Goal: Task Accomplishment & Management: Manage account settings

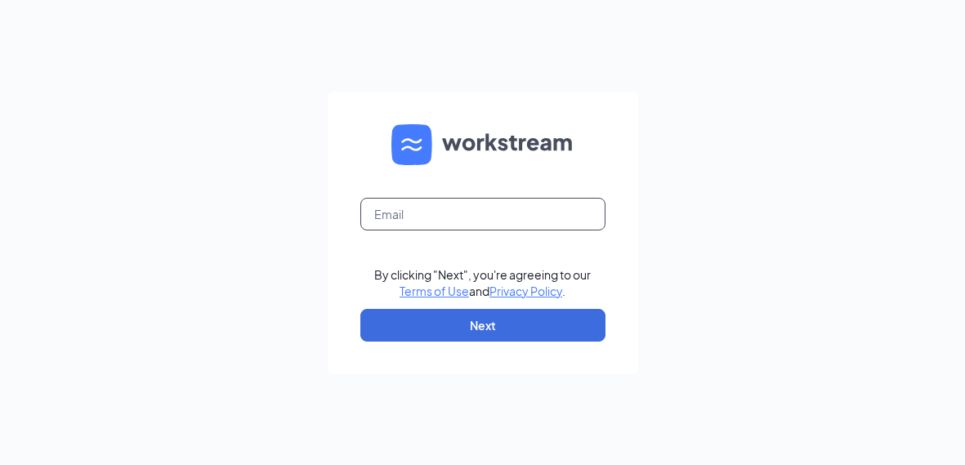
click at [513, 221] on input "text" at bounding box center [482, 214] width 245 height 33
type input "kati@ervininc.com"
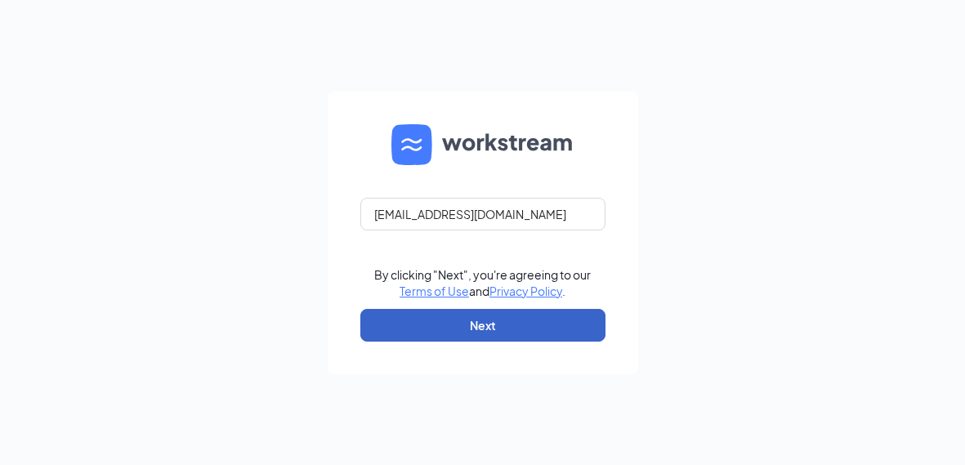
click at [544, 325] on button "Next" at bounding box center [482, 325] width 245 height 33
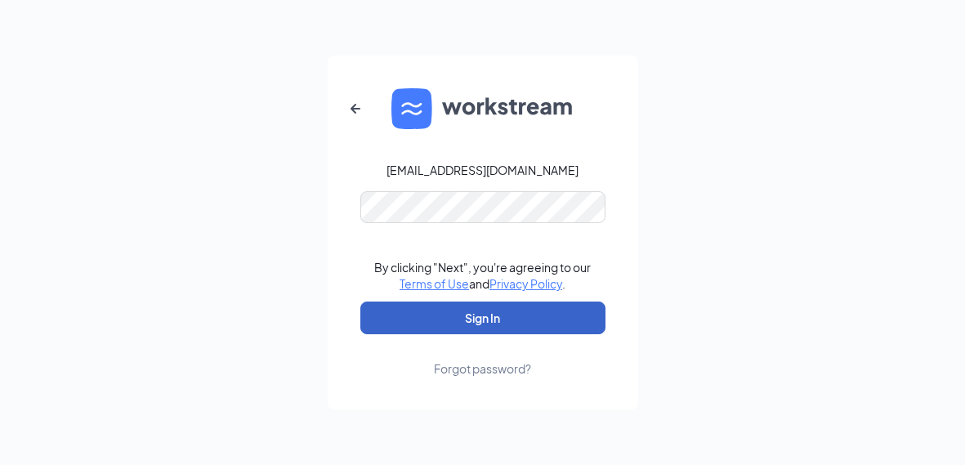
click at [544, 330] on button "Sign In" at bounding box center [482, 318] width 245 height 33
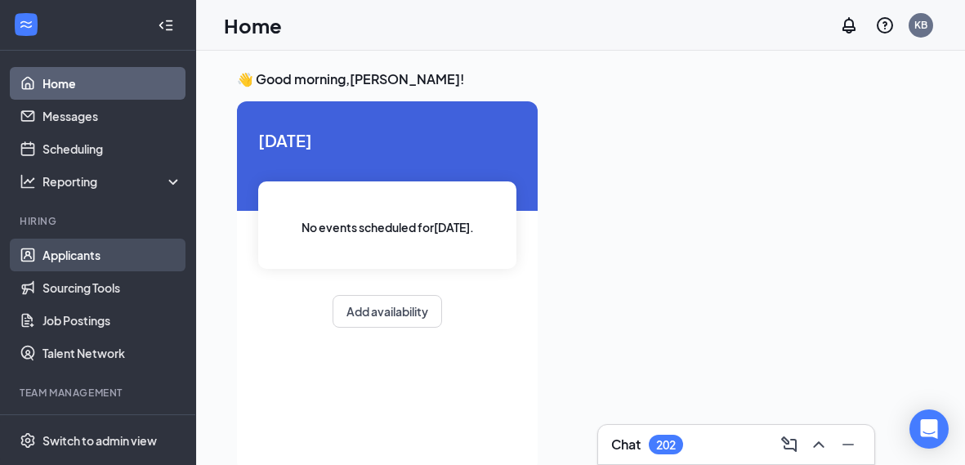
click at [60, 261] on link "Applicants" at bounding box center [112, 255] width 140 height 33
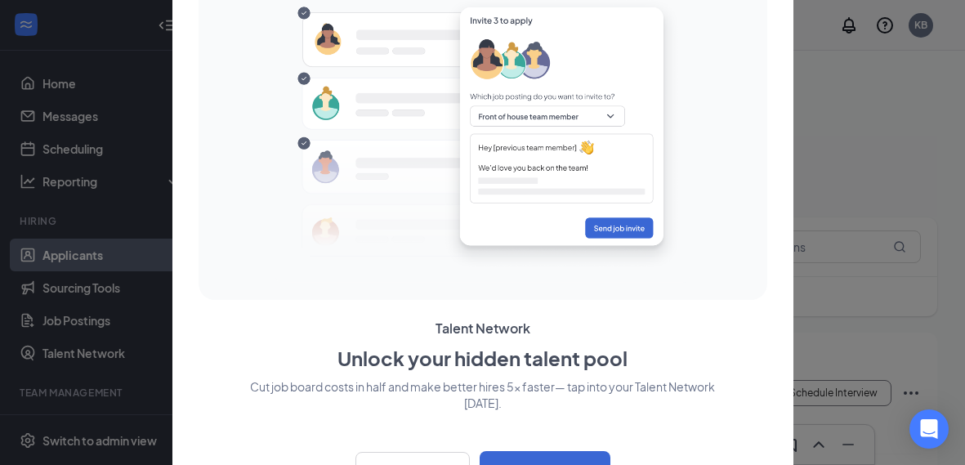
scroll to position [38, 0]
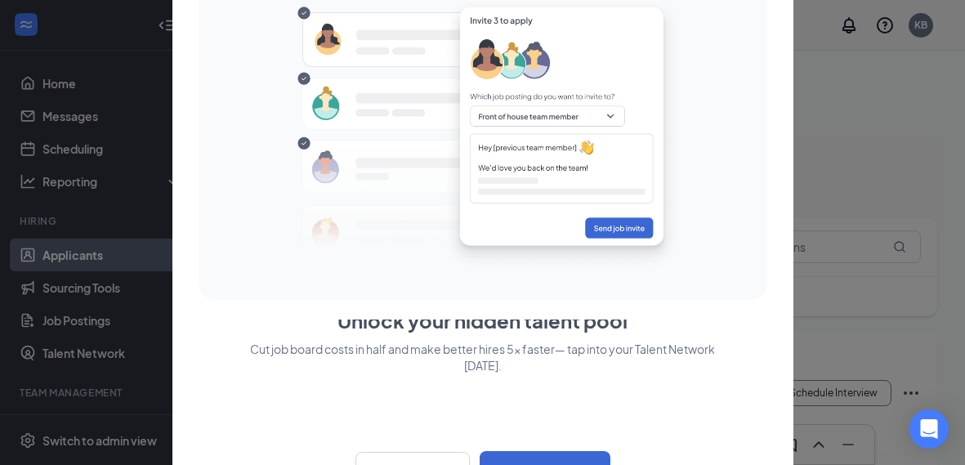
click at [61, 257] on div at bounding box center [482, 232] width 965 height 465
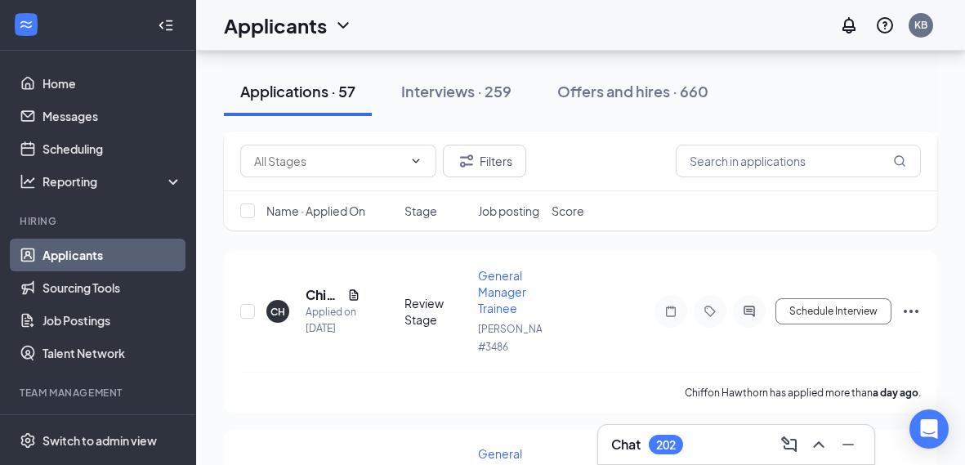
scroll to position [973, 0]
click at [428, 160] on span at bounding box center [338, 161] width 196 height 33
click at [422, 159] on icon "ChevronDown" at bounding box center [415, 160] width 13 height 13
click at [400, 160] on input "text" at bounding box center [328, 161] width 149 height 18
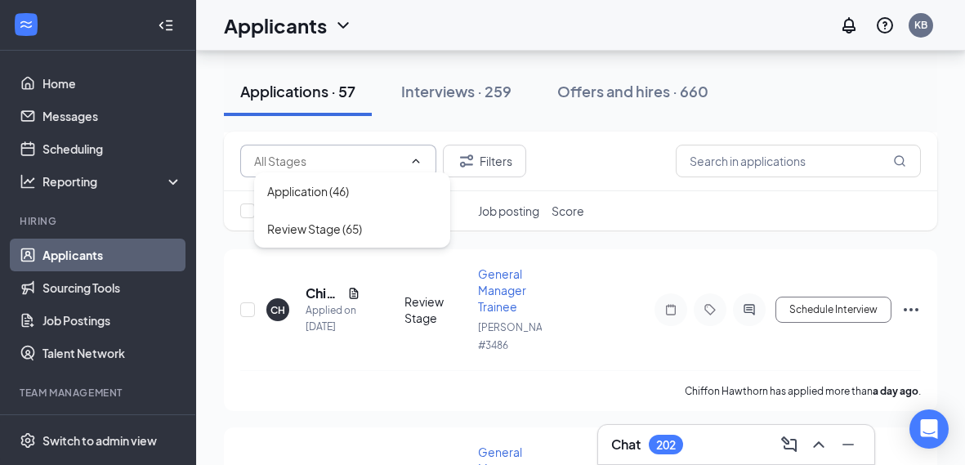
click at [590, 138] on div "Application (46) Review Stage (65) Filters" at bounding box center [580, 162] width 713 height 60
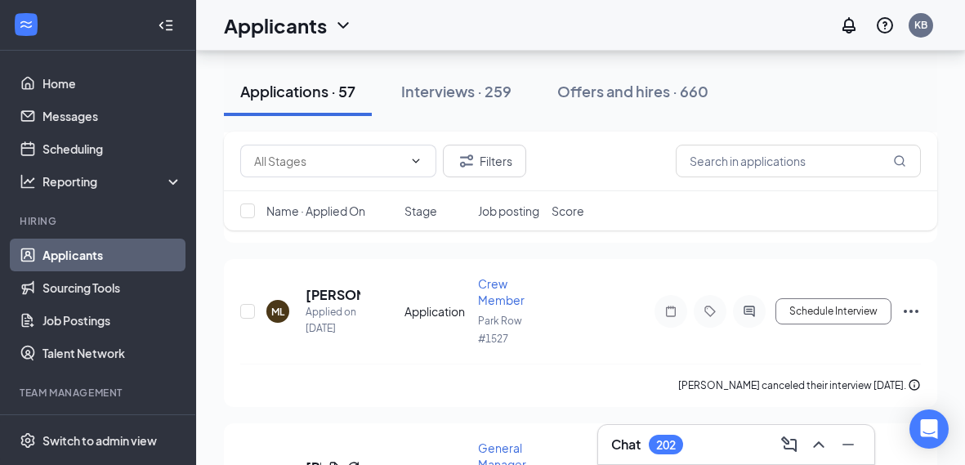
scroll to position [2841, 0]
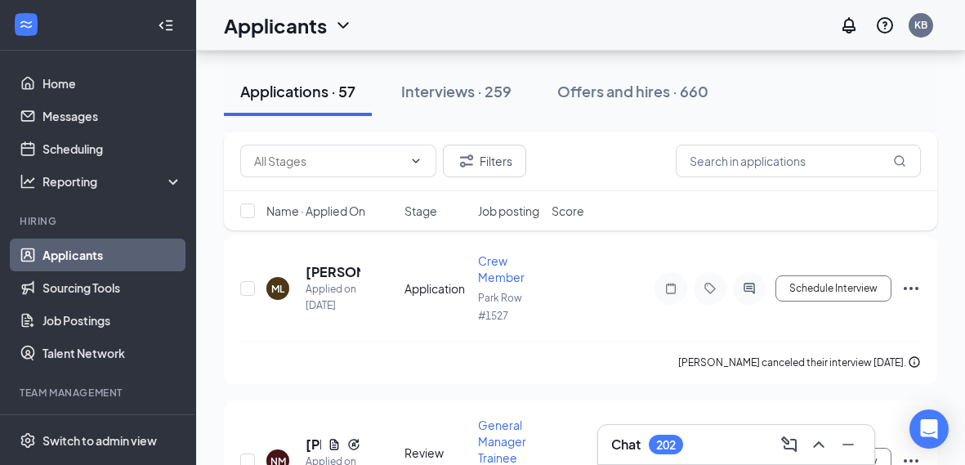
click at [342, 25] on icon "ChevronDown" at bounding box center [342, 25] width 11 height 7
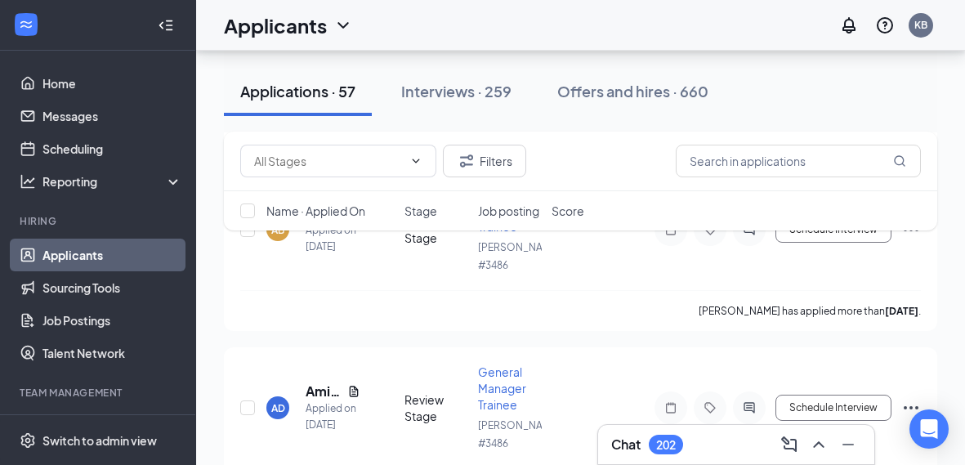
scroll to position [7453, 0]
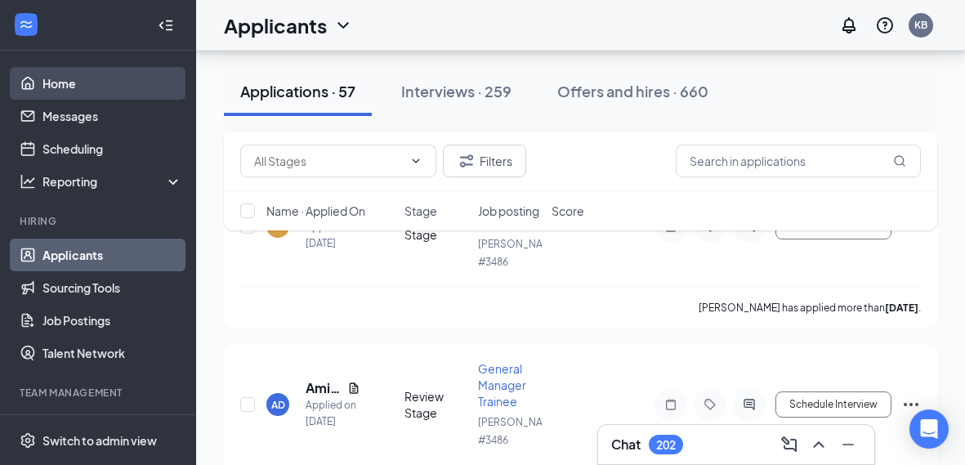
click at [56, 80] on link "Home" at bounding box center [112, 83] width 140 height 33
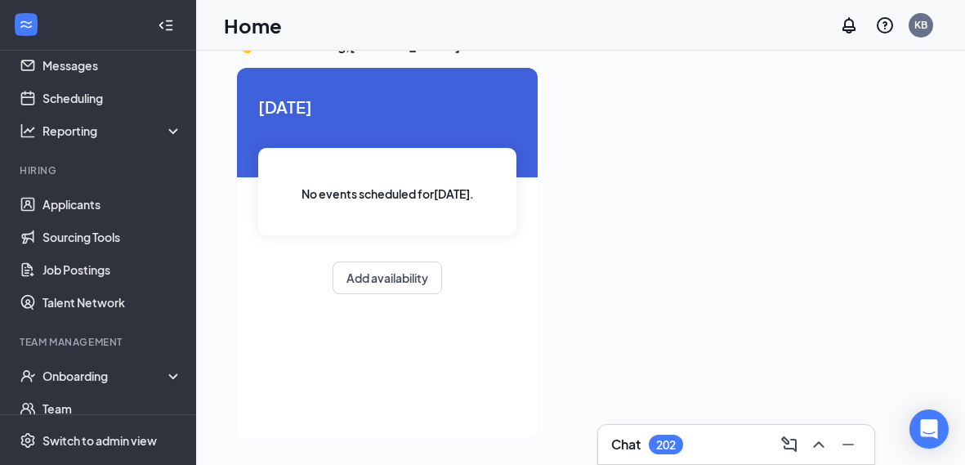
scroll to position [32, 0]
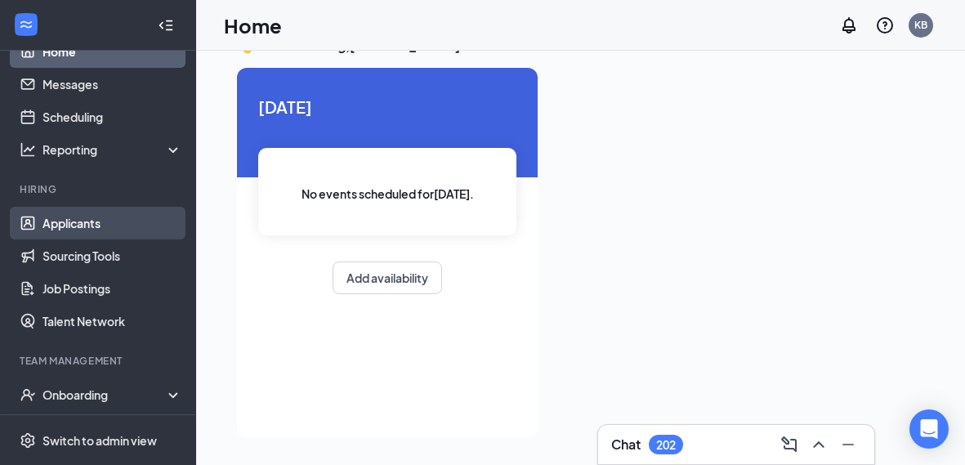
click at [73, 231] on link "Applicants" at bounding box center [112, 223] width 140 height 33
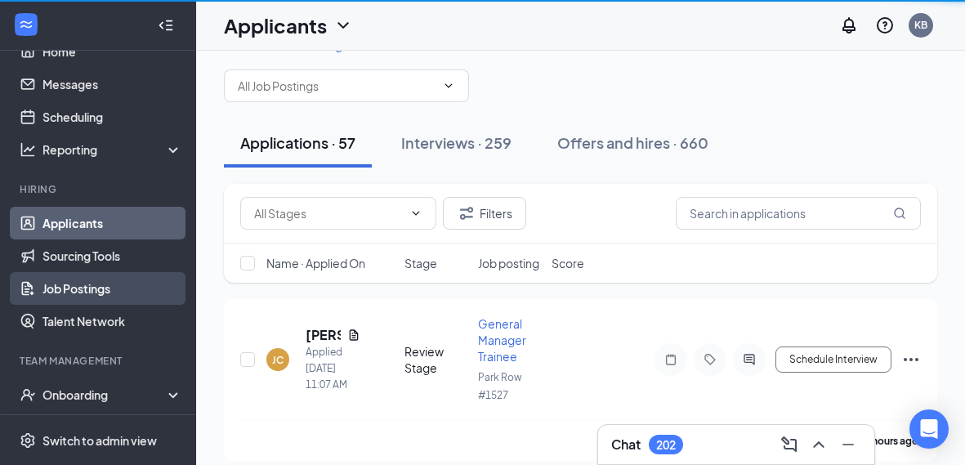
click at [59, 288] on link "Job Postings" at bounding box center [112, 288] width 140 height 33
click at [67, 293] on link "Job Postings" at bounding box center [112, 288] width 140 height 33
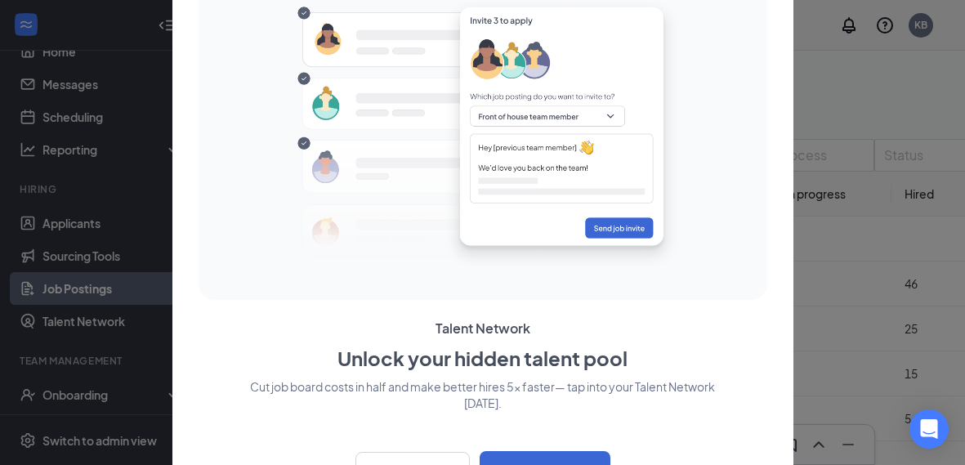
click at [735, 176] on div at bounding box center [483, 135] width 556 height 311
click at [842, 149] on div at bounding box center [482, 232] width 965 height 465
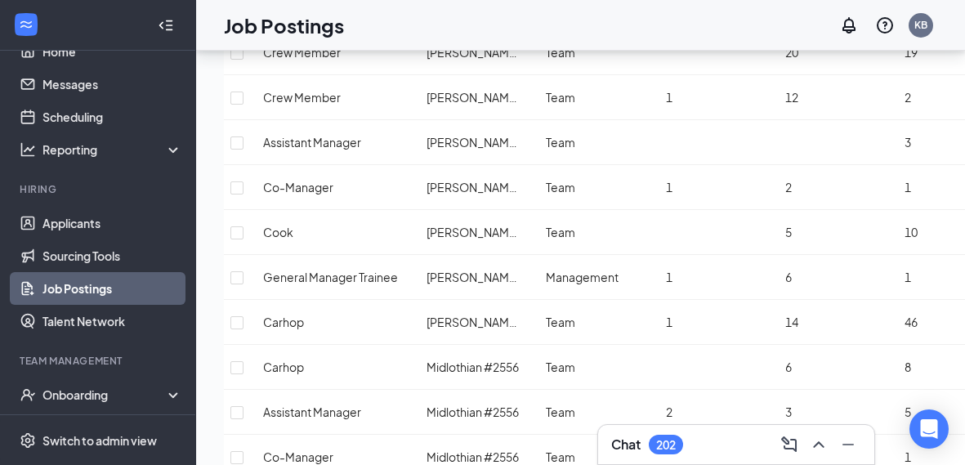
scroll to position [1227, 0]
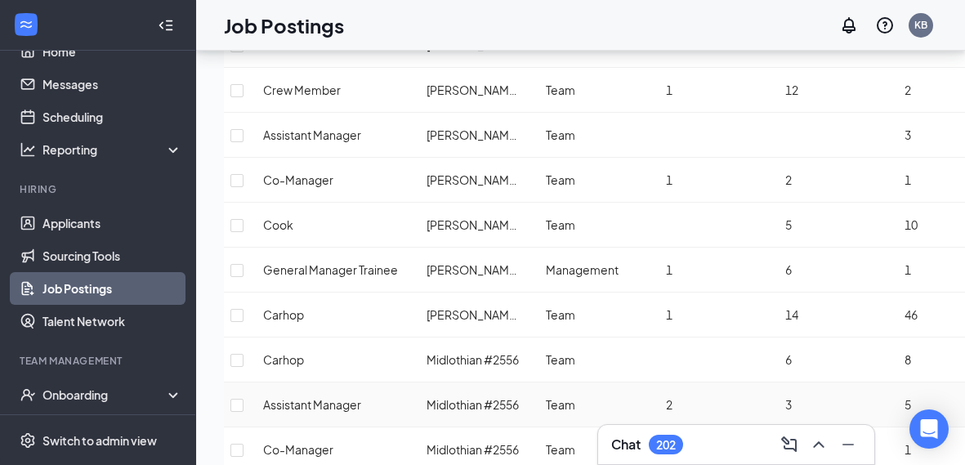
click at [575, 397] on span "Team" at bounding box center [560, 404] width 29 height 15
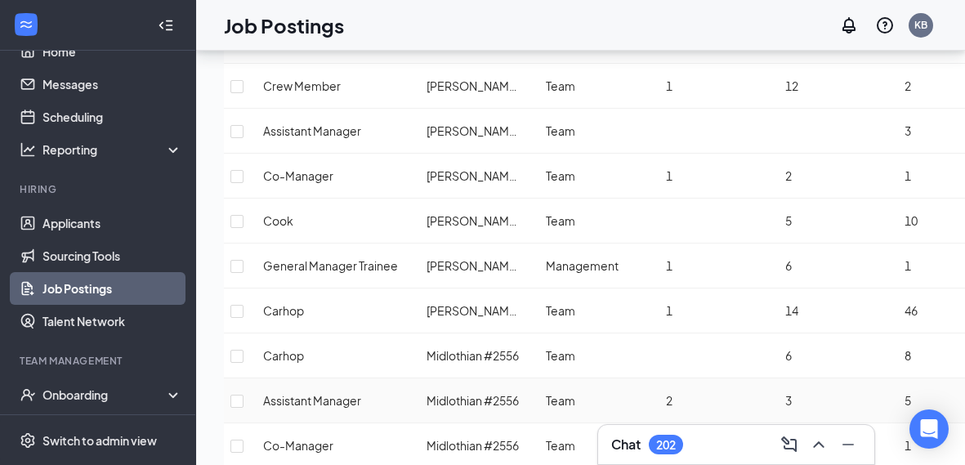
scroll to position [1238, 0]
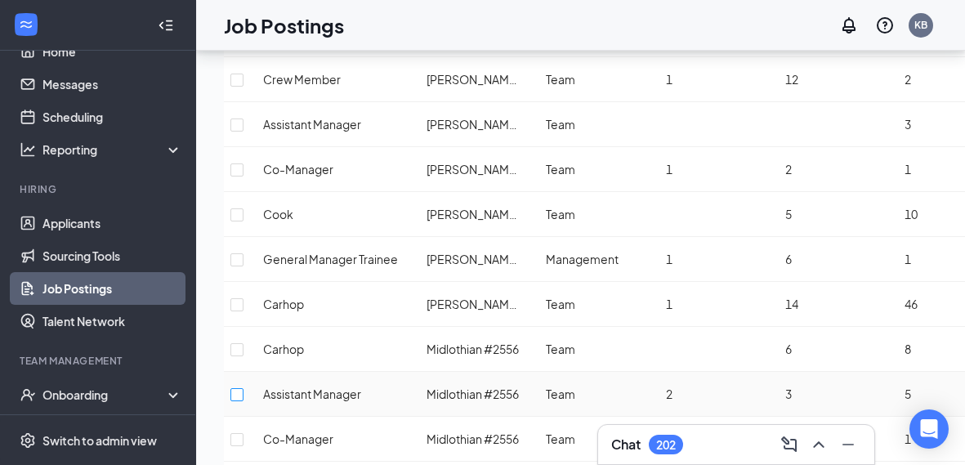
click at [244, 388] on input "checkbox" at bounding box center [236, 394] width 13 height 13
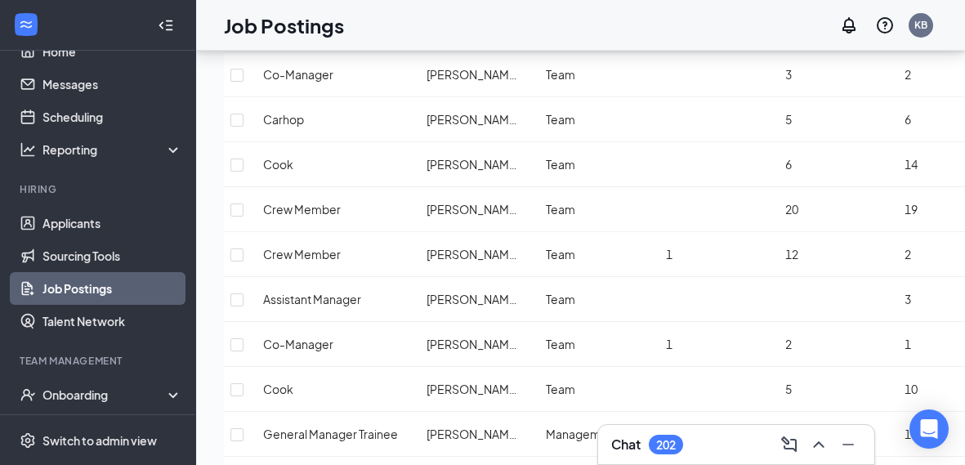
checkbox input "false"
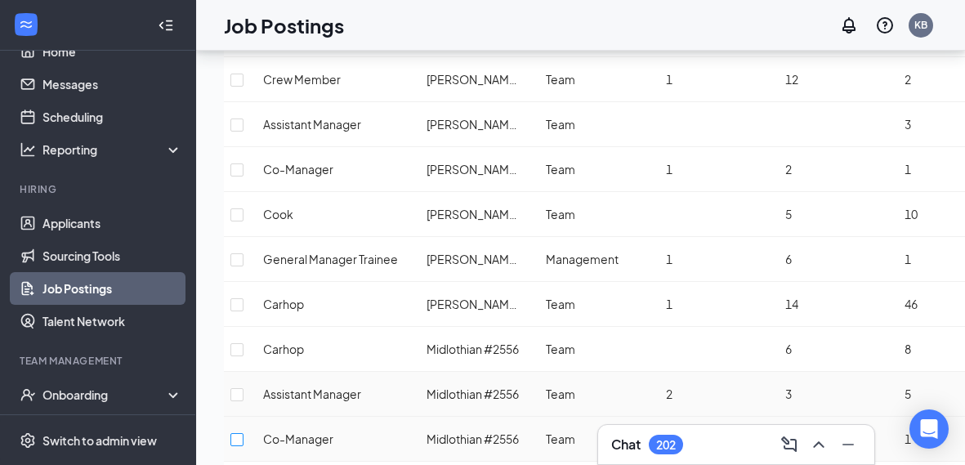
click at [244, 433] on input "checkbox" at bounding box center [236, 439] width 13 height 13
checkbox input "true"
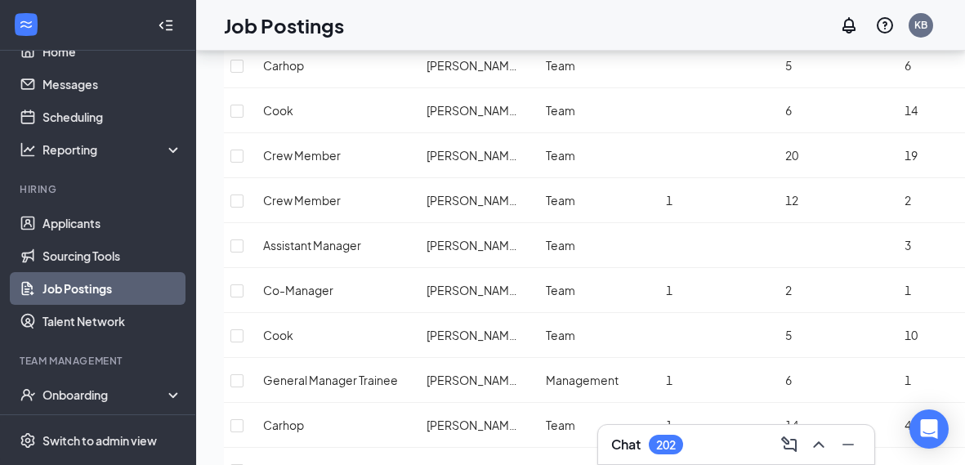
scroll to position [1184, 0]
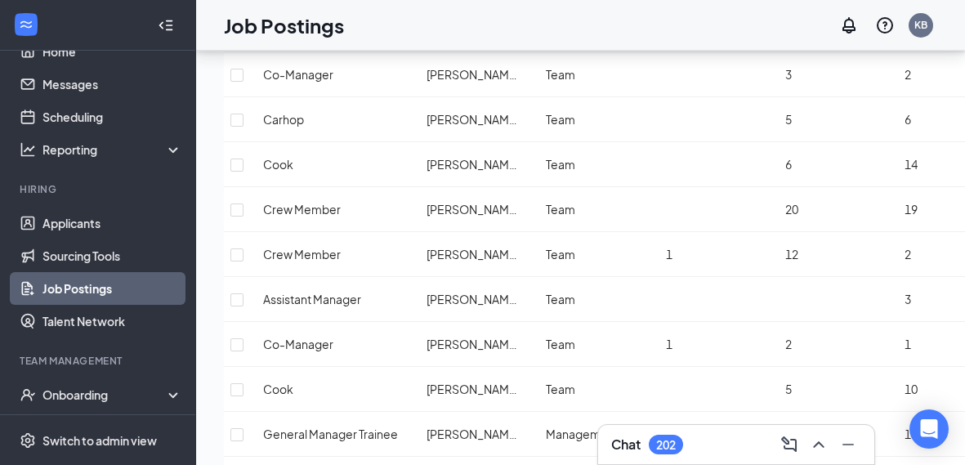
click at [696, 451] on div "Chat 202" at bounding box center [736, 444] width 250 height 26
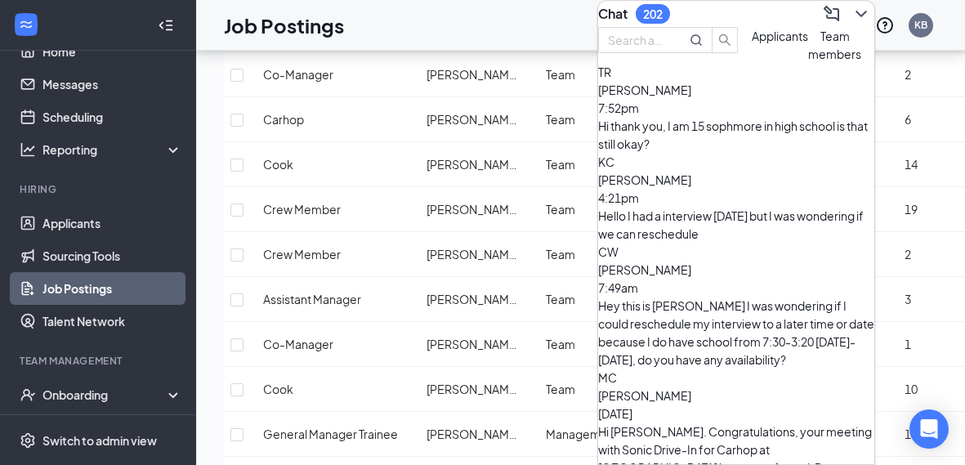
click at [670, 24] on div "202" at bounding box center [653, 14] width 34 height 20
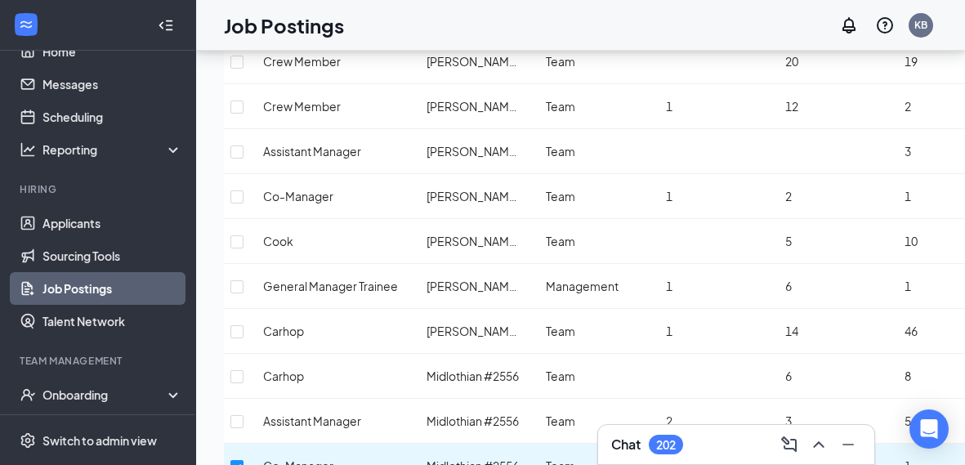
scroll to position [1348, 0]
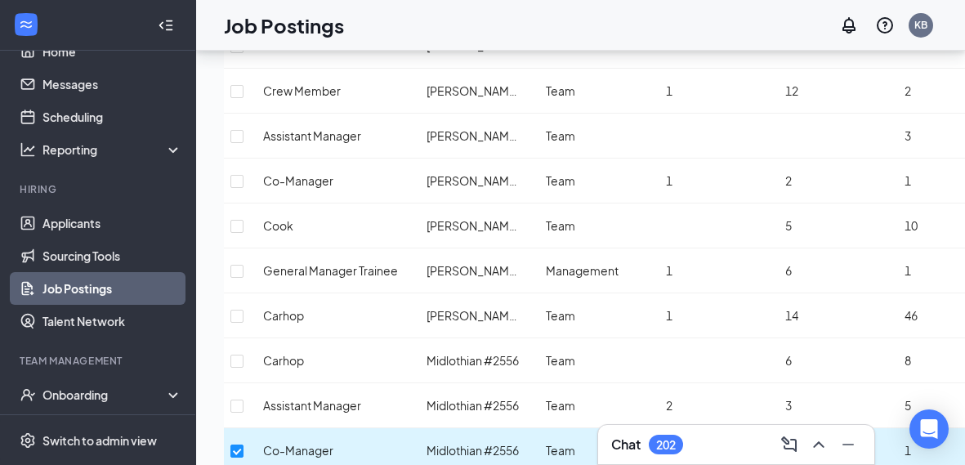
click at [287, 443] on span "Co-Manager" at bounding box center [298, 450] width 70 height 15
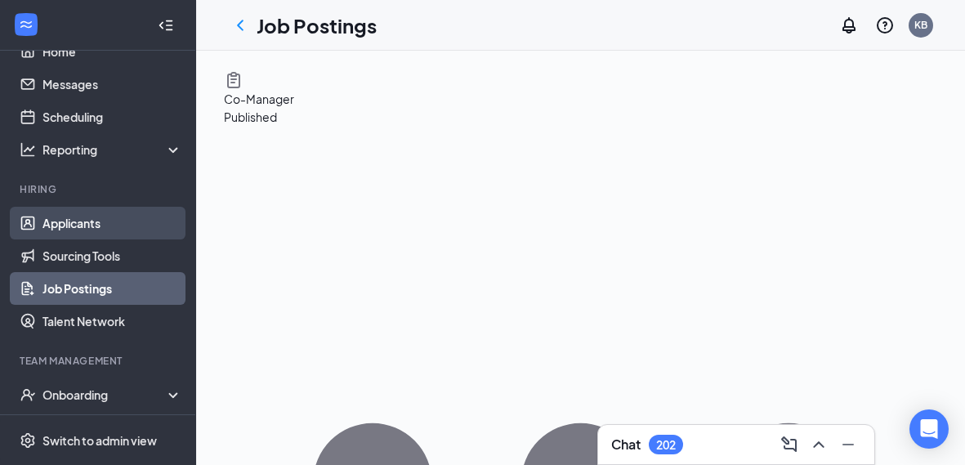
click at [67, 225] on link "Applicants" at bounding box center [112, 223] width 140 height 33
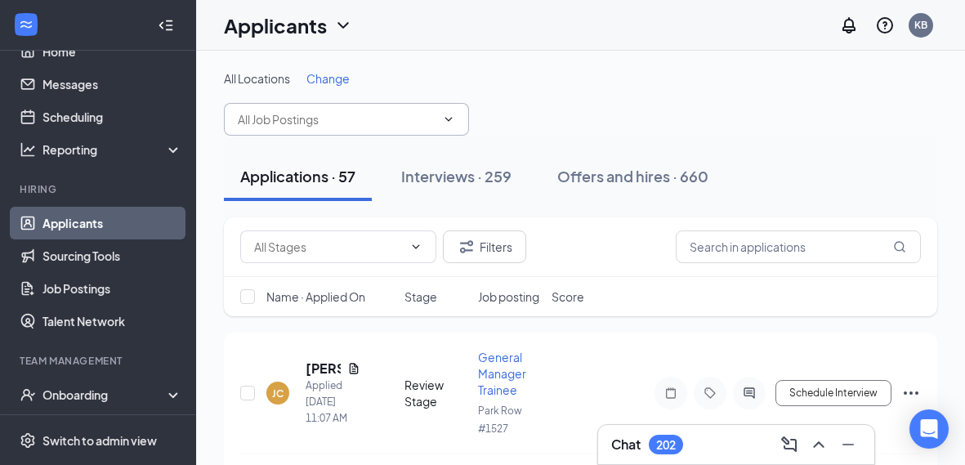
click at [449, 117] on icon "ChevronDown" at bounding box center [448, 119] width 13 height 13
click at [431, 118] on input "text" at bounding box center [337, 119] width 198 height 18
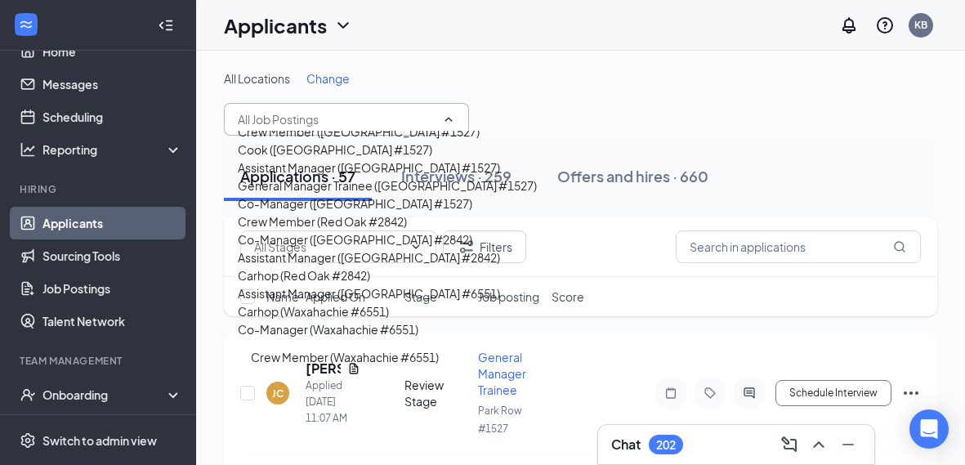
scroll to position [1139, 0]
type input "Carhop ([PERSON_NAME] #4082)"
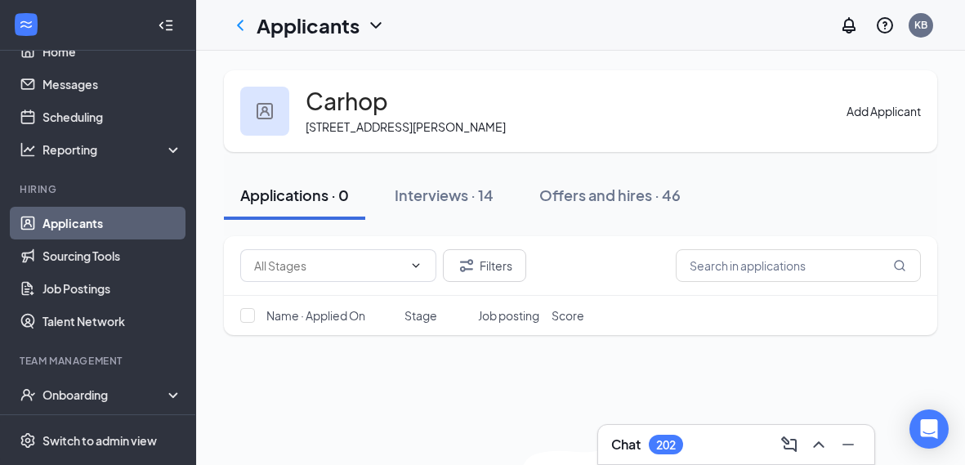
click at [352, 25] on h1 "Applicants" at bounding box center [308, 25] width 103 height 28
click at [349, 74] on link "Applicants" at bounding box center [354, 71] width 177 height 16
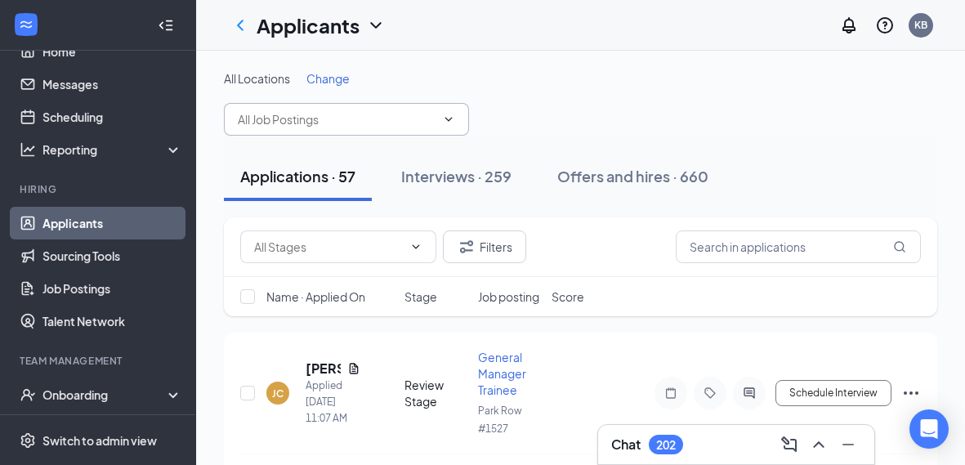
click at [434, 123] on input "text" at bounding box center [337, 119] width 198 height 18
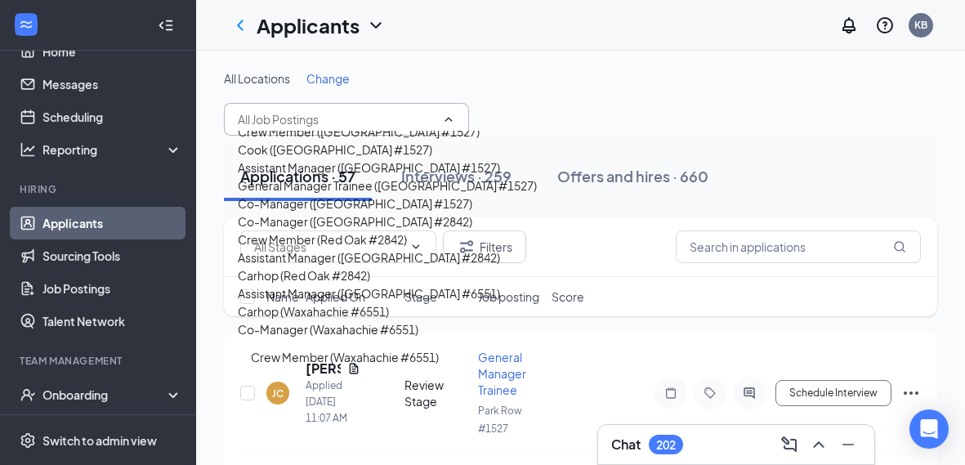
scroll to position [1176, 0]
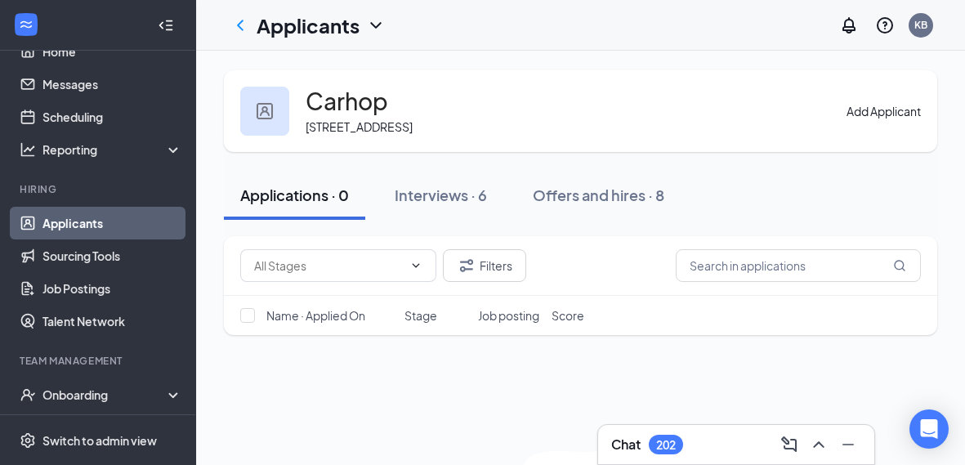
click at [364, 23] on div "Applicants" at bounding box center [321, 25] width 129 height 28
click at [301, 69] on link "Applicants" at bounding box center [354, 71] width 177 height 16
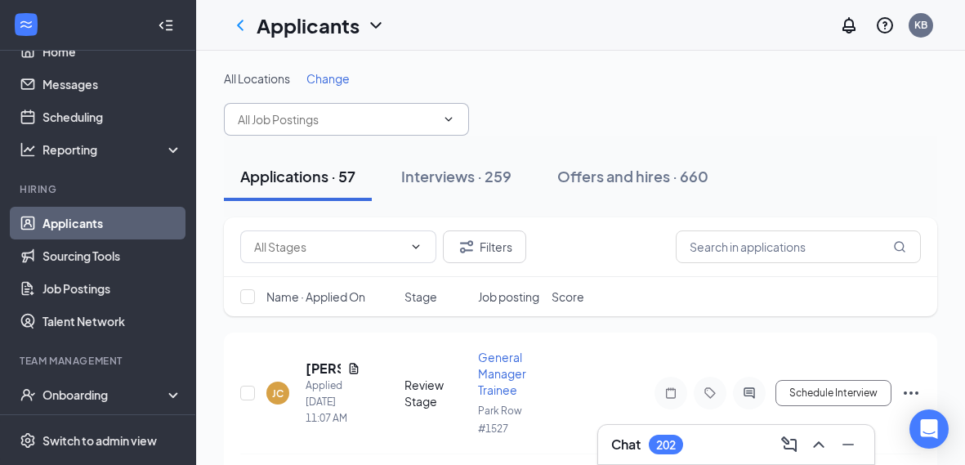
click at [302, 117] on input "text" at bounding box center [337, 119] width 198 height 18
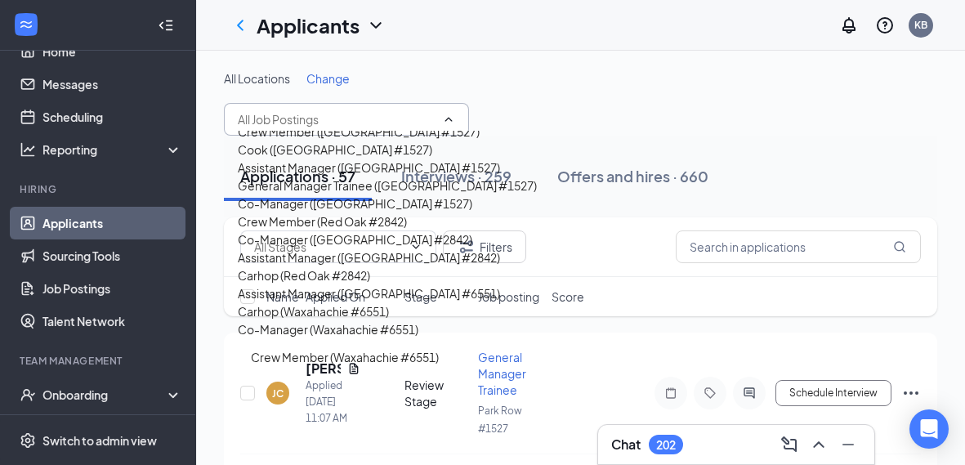
scroll to position [1234, 0]
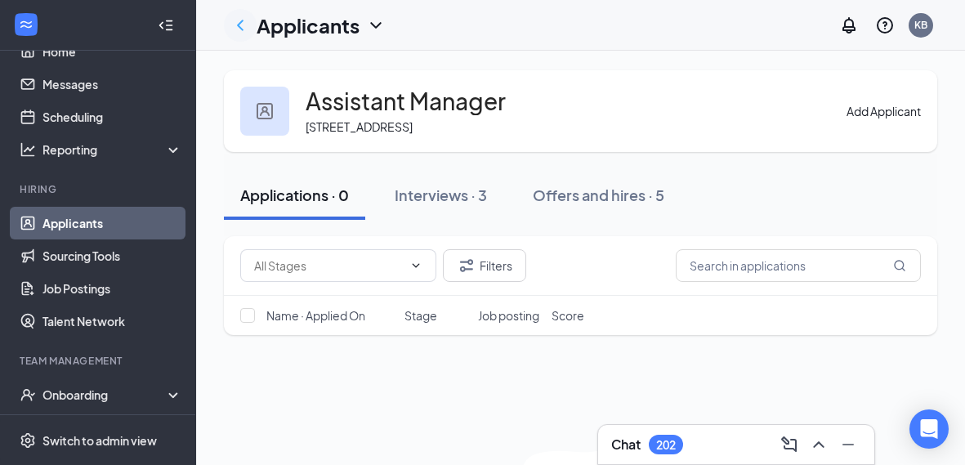
click at [240, 25] on icon "ChevronLeft" at bounding box center [240, 26] width 20 height 20
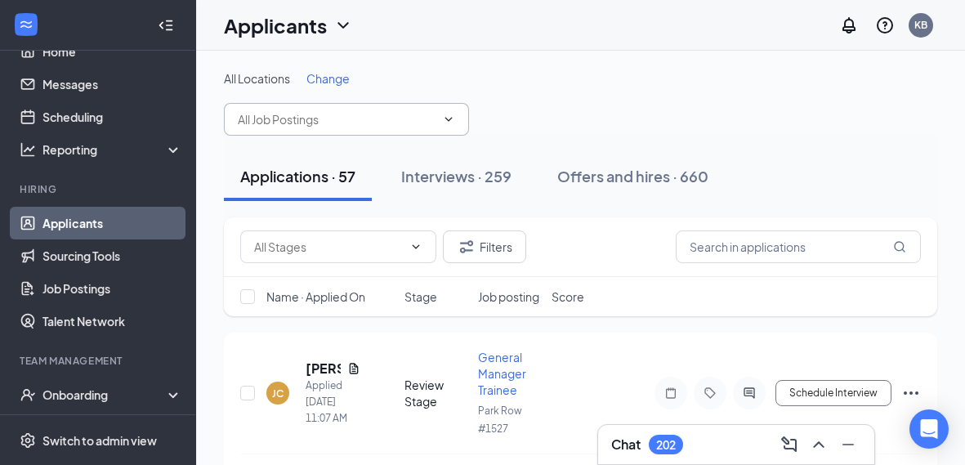
click at [266, 123] on input "text" at bounding box center [337, 119] width 198 height 18
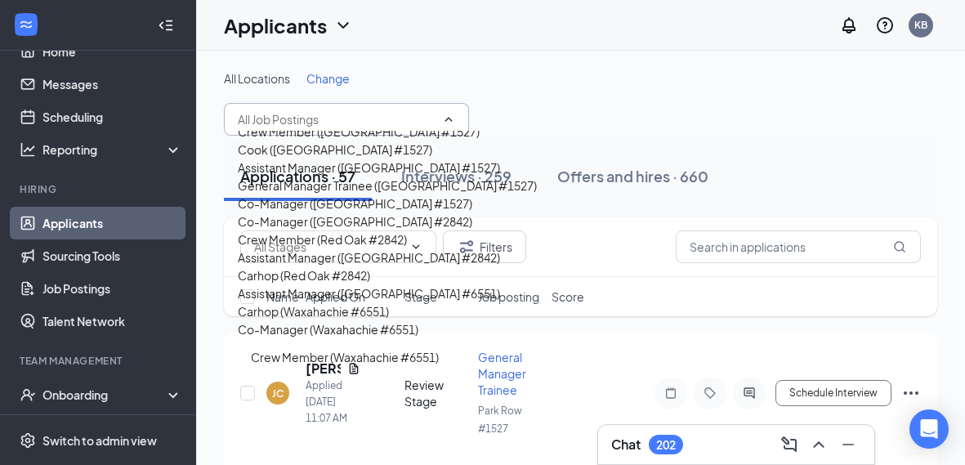
scroll to position [1253, 0]
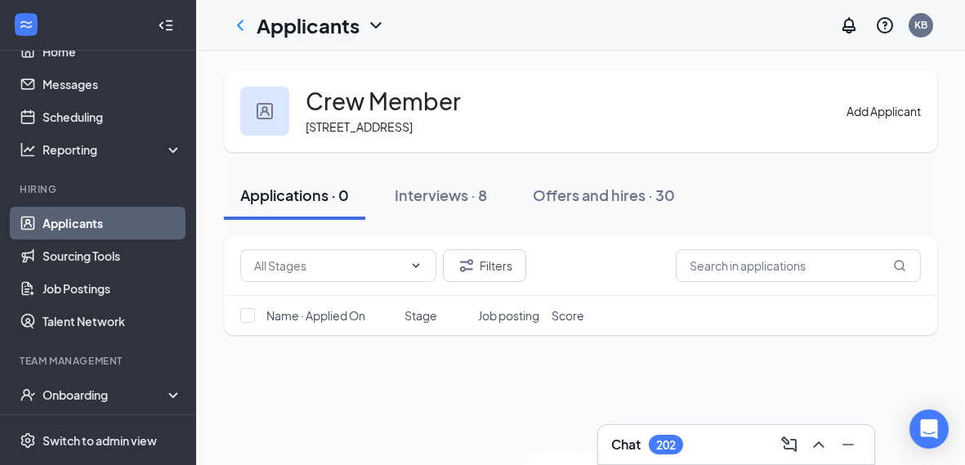
click at [260, 35] on h1 "Applicants" at bounding box center [308, 25] width 103 height 28
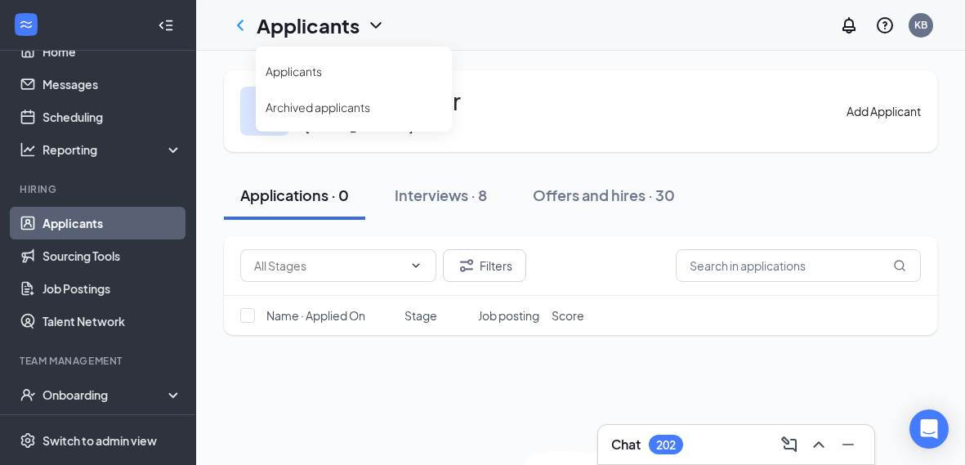
click at [245, 51] on div "Crew Member [STREET_ADDRESS] Add Applicant Applications · 0 Interviews · 8 Offe…" at bounding box center [580, 340] width 769 height 579
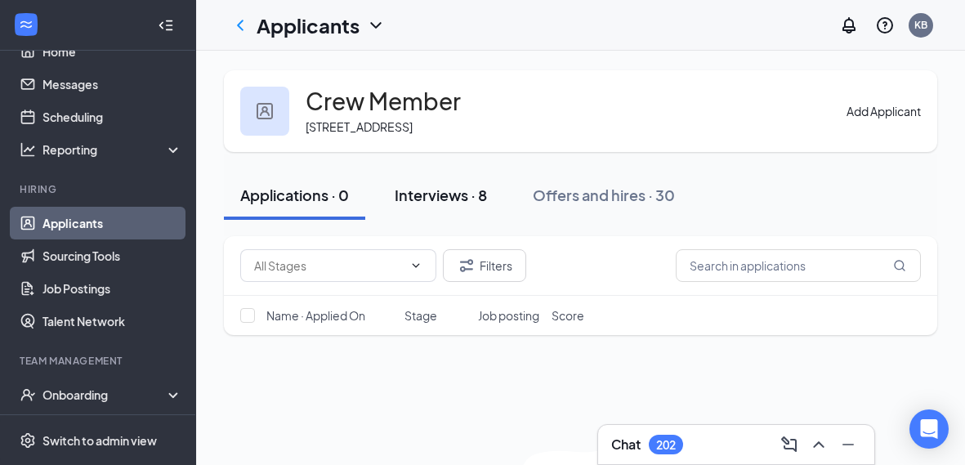
click at [435, 189] on div "Interviews · 8" at bounding box center [441, 195] width 92 height 20
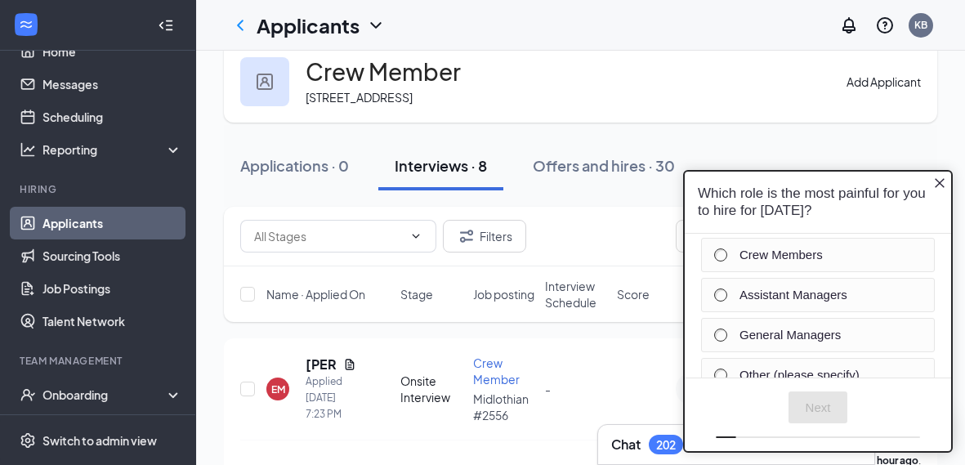
click at [937, 188] on icon "Close button" at bounding box center [939, 183] width 13 height 13
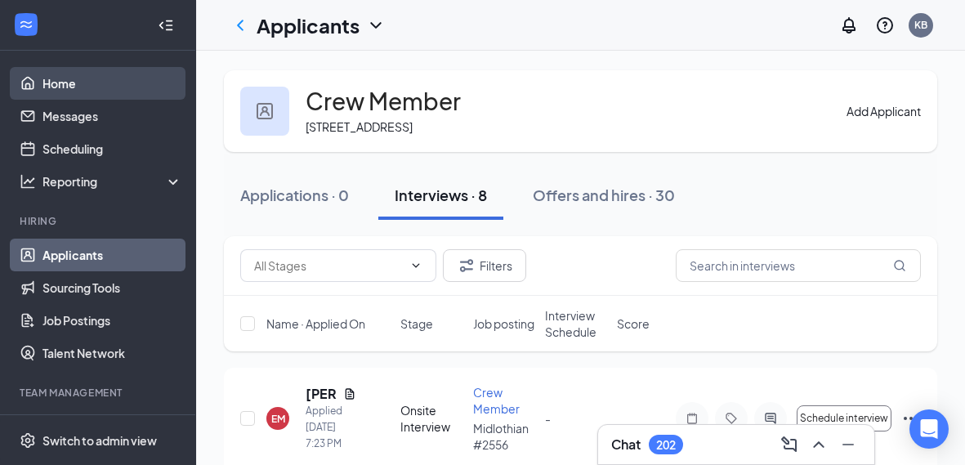
click at [70, 82] on link "Home" at bounding box center [112, 83] width 140 height 33
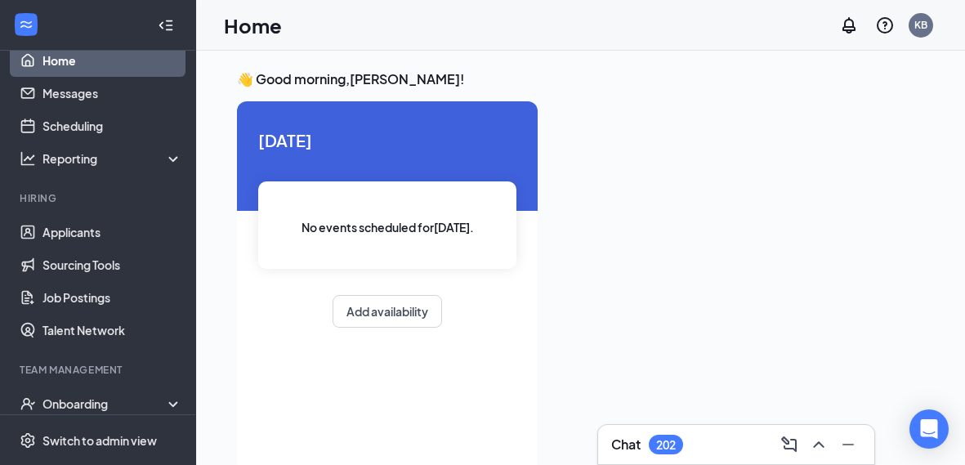
scroll to position [18, 0]
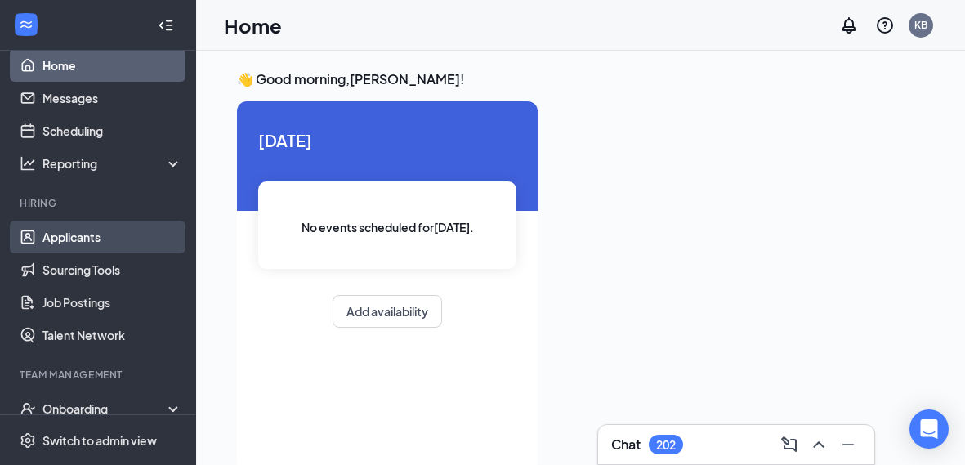
click at [72, 239] on link "Applicants" at bounding box center [112, 237] width 140 height 33
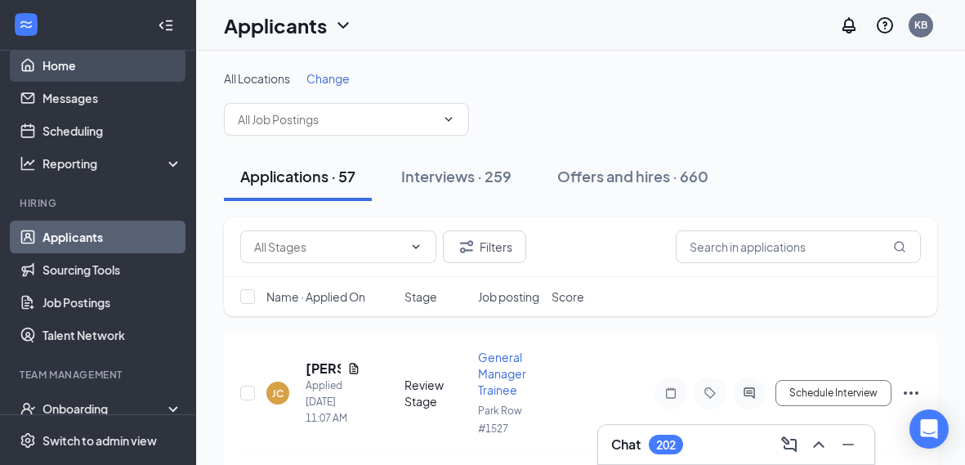
click at [62, 69] on link "Home" at bounding box center [112, 65] width 140 height 33
